Goal: Use online tool/utility: Utilize a website feature to perform a specific function

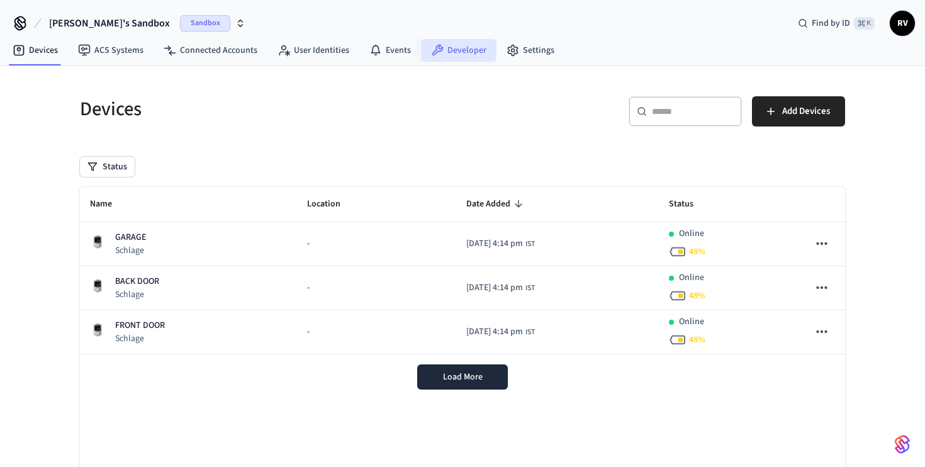
click at [440, 55] on link "Developer" at bounding box center [458, 50] width 75 height 23
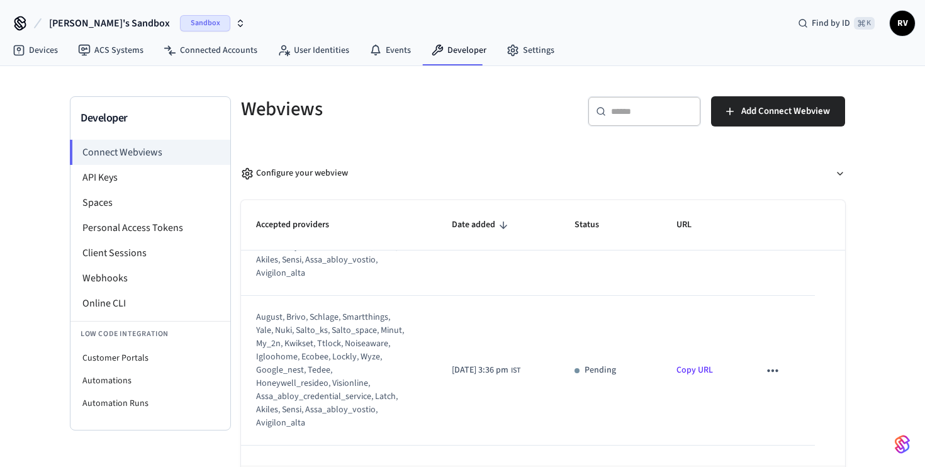
scroll to position [25, 0]
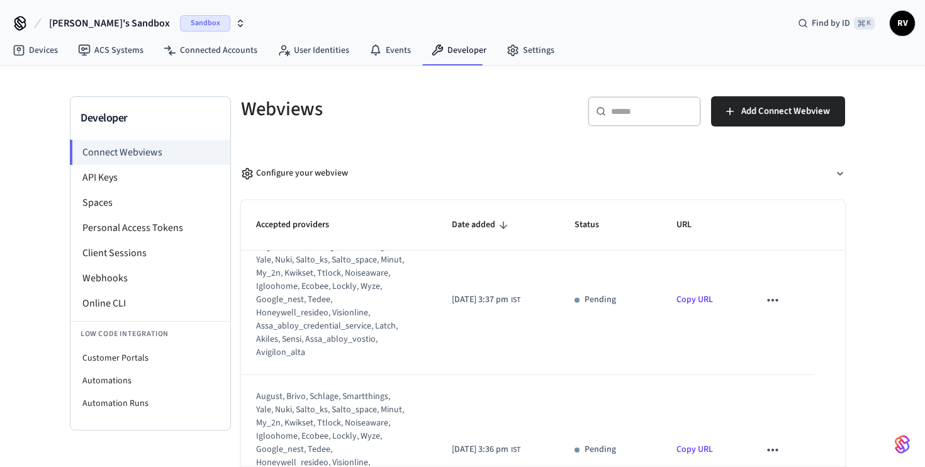
click at [712, 302] on link "Copy URL" at bounding box center [694, 299] width 36 height 13
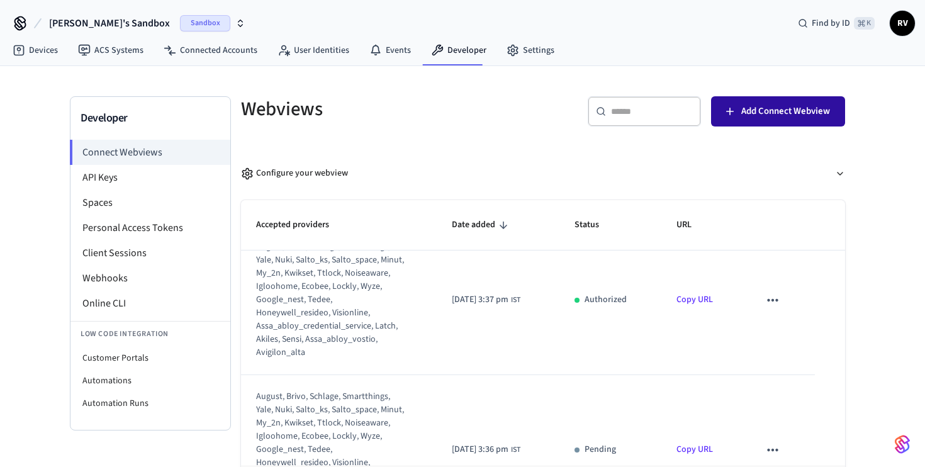
click at [755, 114] on span "Add Connect Webview" at bounding box center [785, 111] width 89 height 16
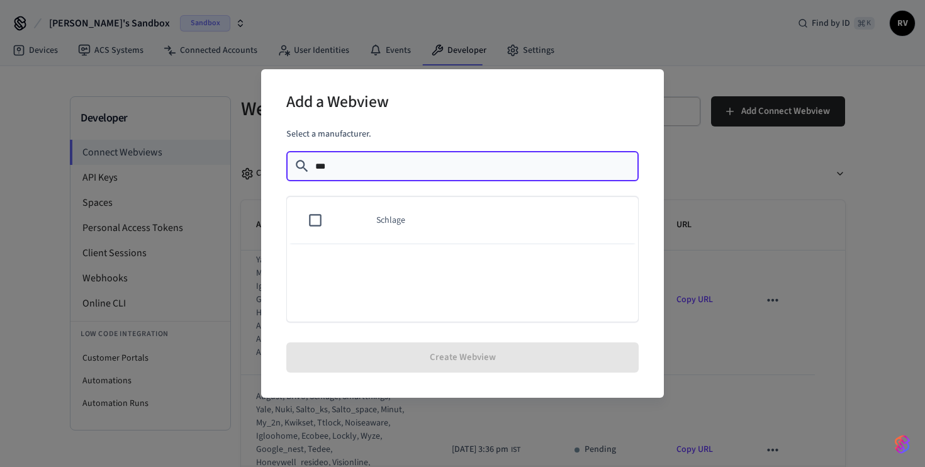
type input "***"
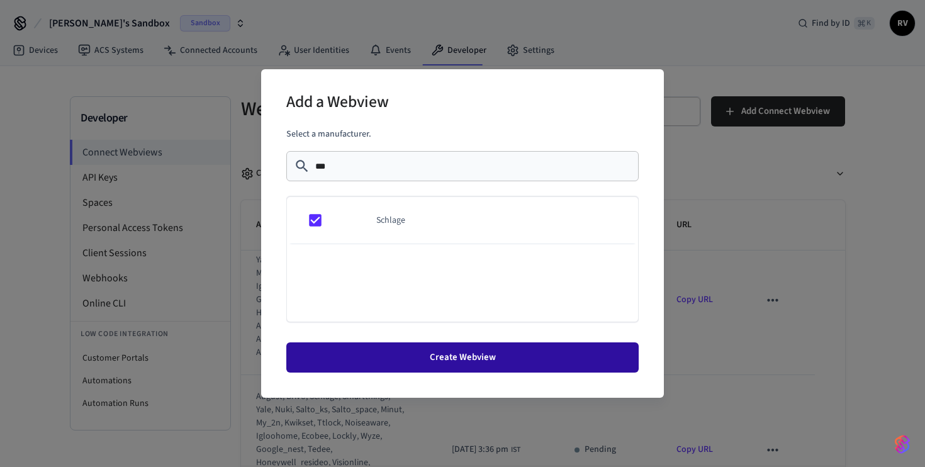
click at [458, 352] on button "Create Webview" at bounding box center [462, 357] width 352 height 30
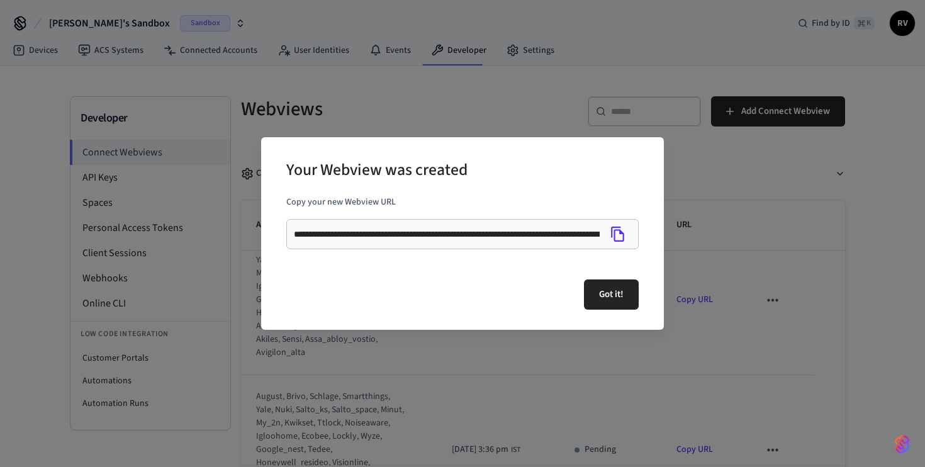
click at [618, 238] on icon "Copy" at bounding box center [618, 234] width 16 height 16
click at [615, 300] on button "Got it!" at bounding box center [611, 294] width 55 height 30
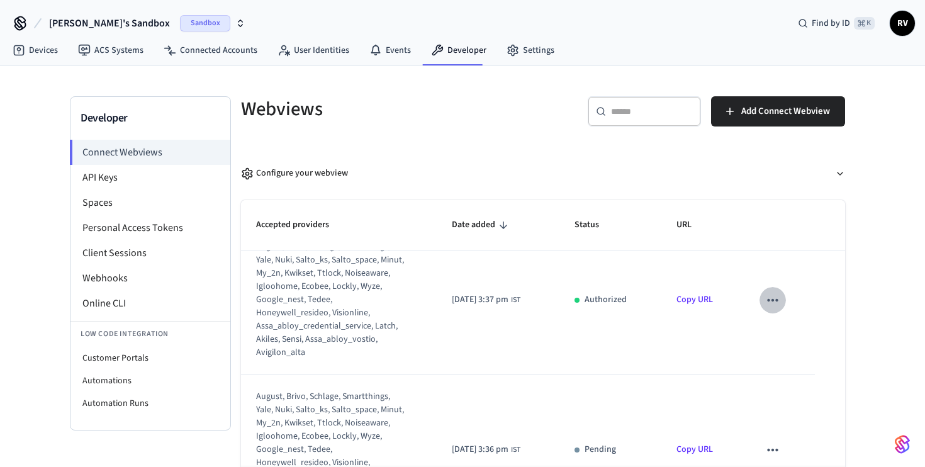
click at [774, 300] on icon "sticky table" at bounding box center [772, 300] width 16 height 16
click at [673, 347] on div at bounding box center [462, 233] width 925 height 467
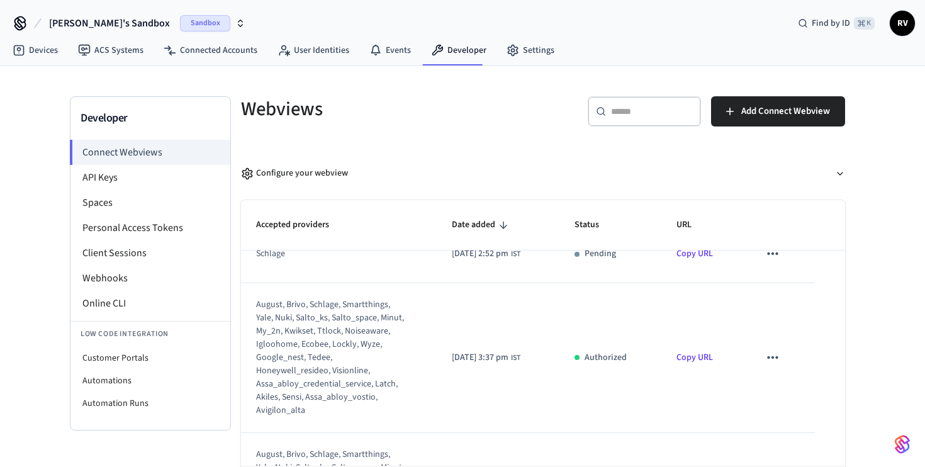
scroll to position [0, 0]
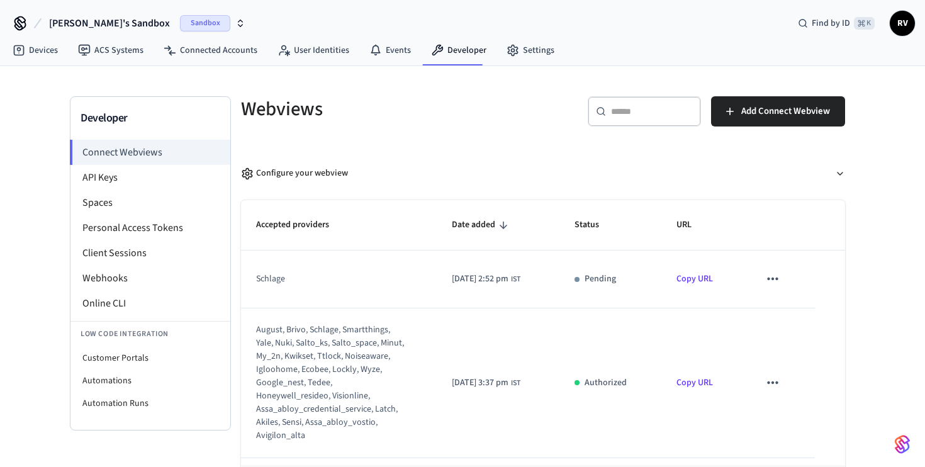
click at [702, 277] on link "Copy URL" at bounding box center [694, 278] width 36 height 13
click at [685, 327] on td "Copy URL" at bounding box center [702, 383] width 83 height 150
click at [411, 110] on h5 "Webviews" at bounding box center [388, 109] width 294 height 26
click at [428, 142] on div "Webviews ​ ​ Add Connect Webview Configure your webview Accepted providers Date…" at bounding box center [543, 311] width 624 height 430
